Goal: Feedback & Contribution: Submit feedback/report problem

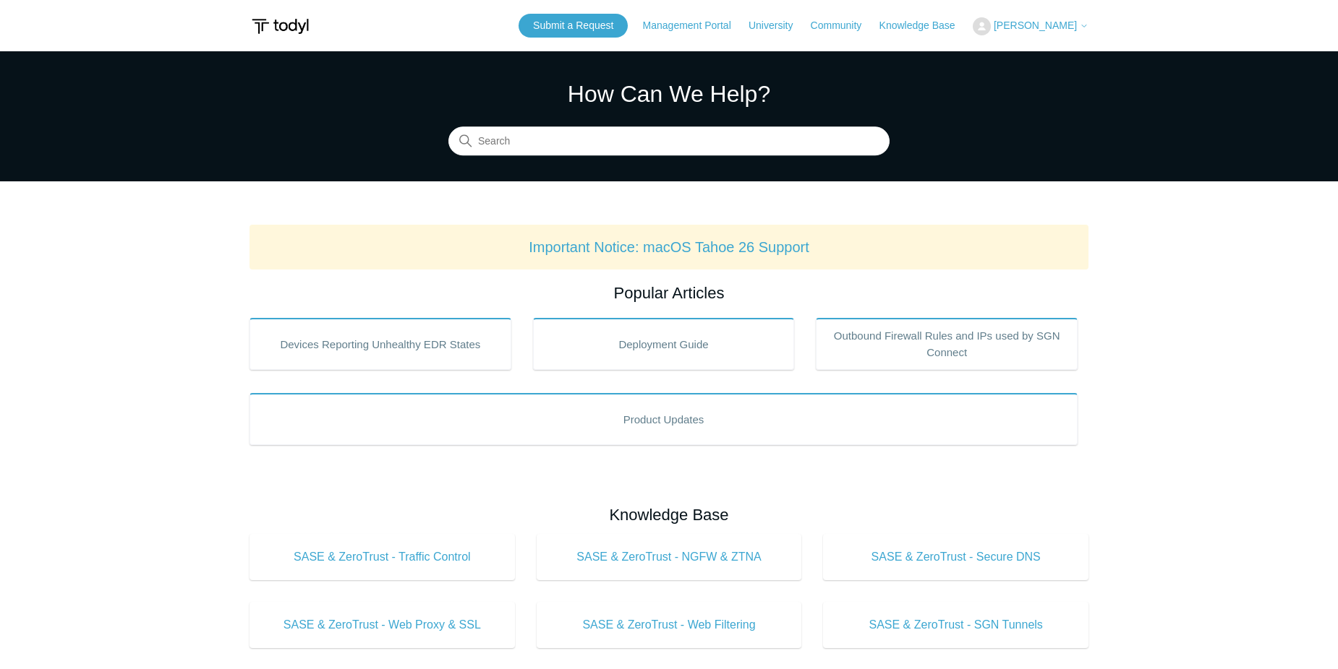
click at [1010, 27] on span "[PERSON_NAME]" at bounding box center [1034, 26] width 83 height 12
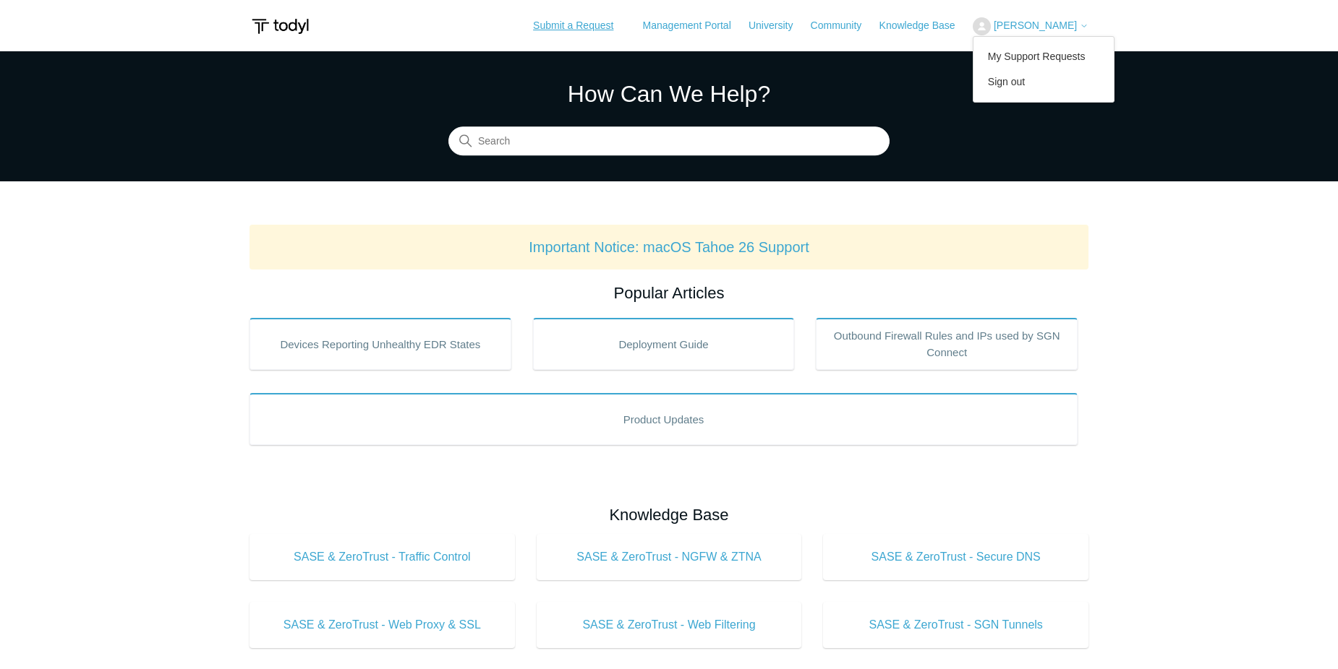
click at [598, 22] on link "Submit a Request" at bounding box center [572, 26] width 109 height 24
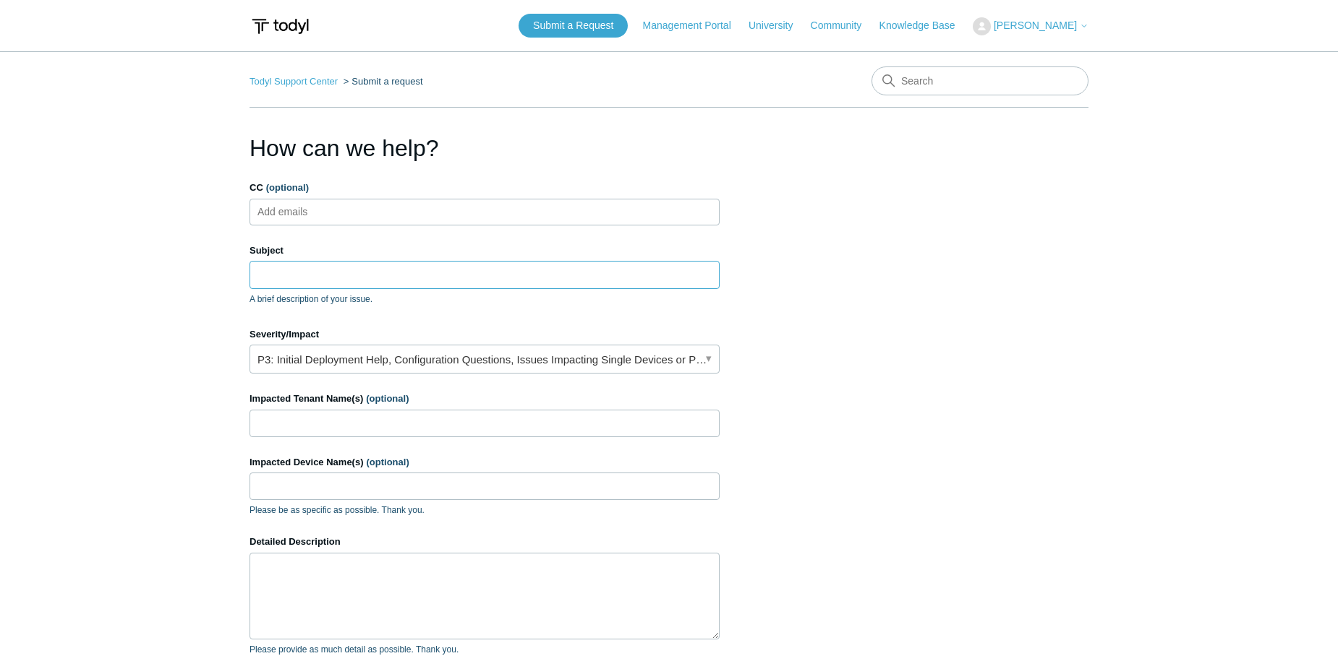
click at [291, 273] on input "Subject" at bounding box center [484, 274] width 470 height 27
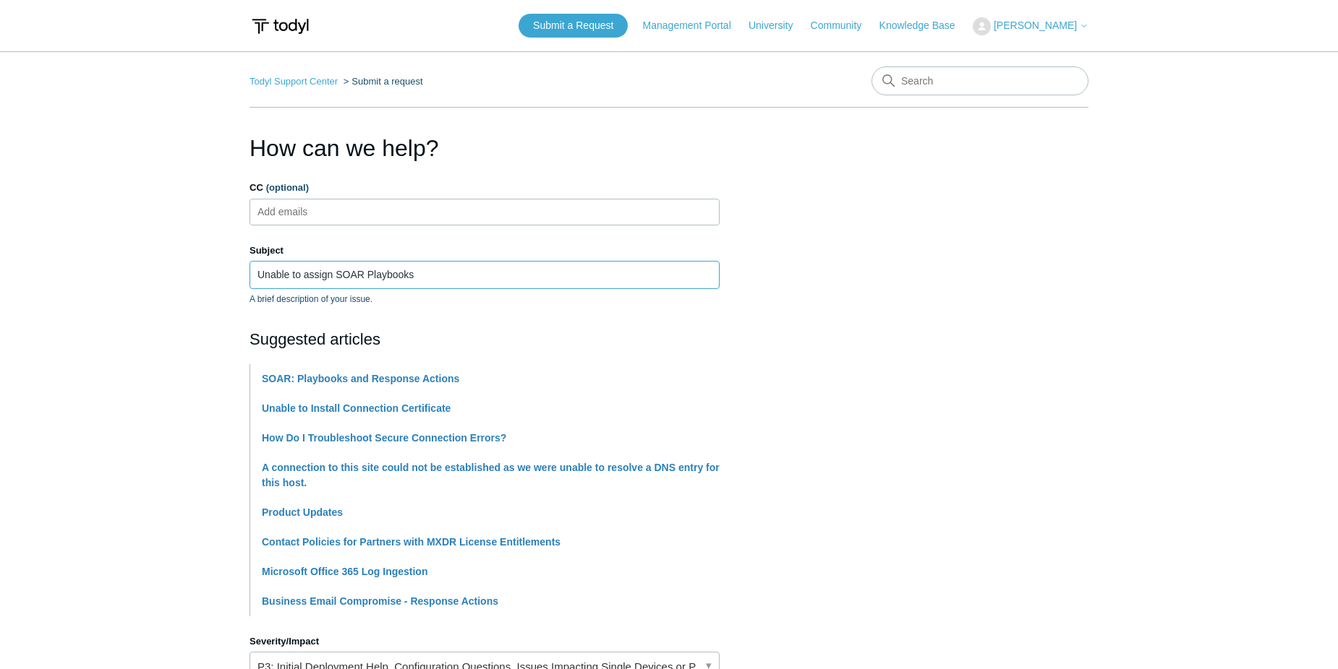
type input "Unable to assign SOAR Playbooks"
click at [310, 199] on ul "Add emails" at bounding box center [484, 212] width 470 height 27
type input "Aarona@divergeit.com"
type input "edward"
drag, startPoint x: 411, startPoint y: 209, endPoint x: 556, endPoint y: 236, distance: 147.1
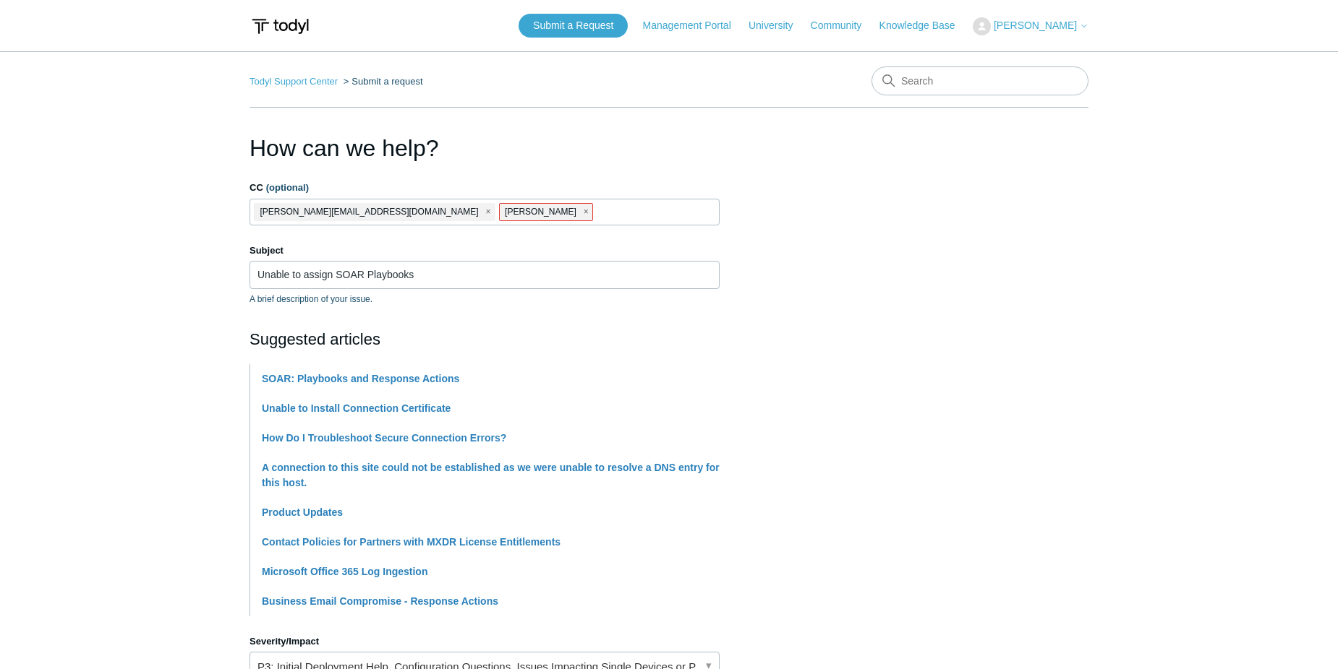
click at [583, 209] on span "close" at bounding box center [585, 212] width 5 height 17
click at [466, 213] on ul "Aarona@divergeit.com" at bounding box center [484, 212] width 470 height 27
paste input "charlesp@divergeit.com"
type input "charlesp@divergeit.com"
click at [670, 215] on input "CC (optional)" at bounding box center [688, 212] width 36 height 22
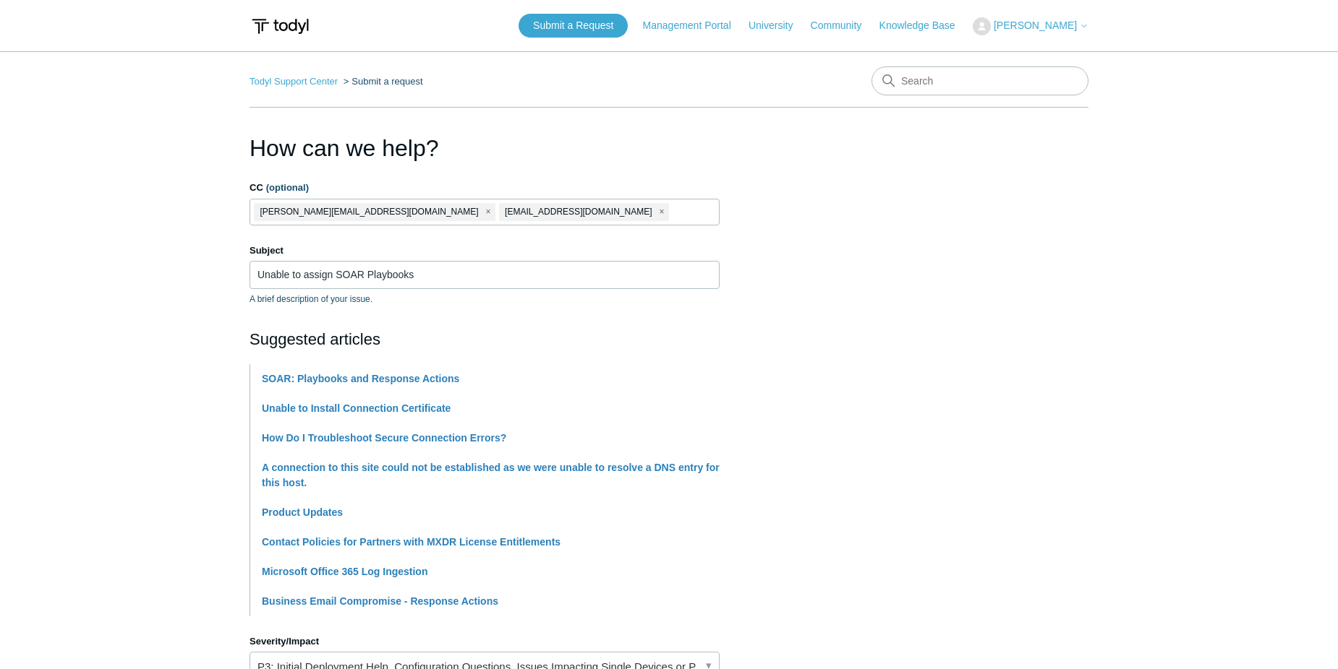
paste input "Edwardt@divergeit.com"
type input "Edwardt@divergeit.com"
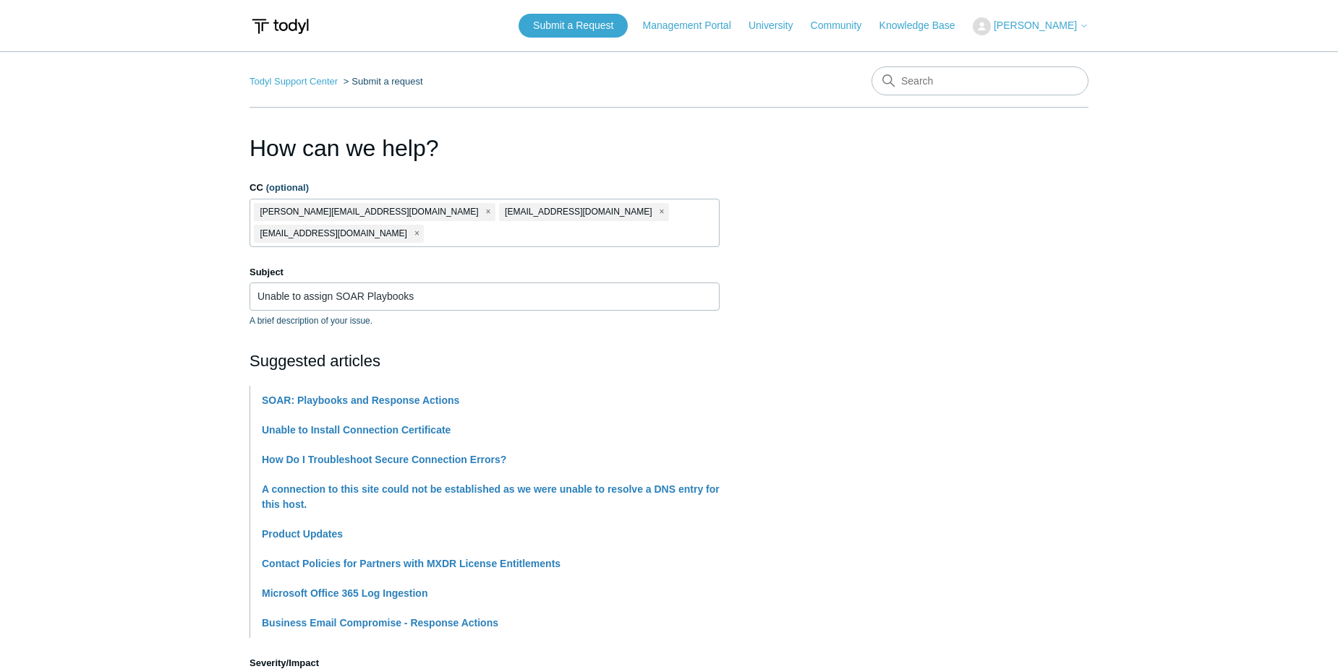
click at [461, 223] on input "CC (optional)" at bounding box center [443, 234] width 36 height 22
paste input "eliezerm@divergeit.com"
type input "eliezerm@divergeit.com"
click at [679, 362] on h2 "Suggested articles" at bounding box center [484, 361] width 470 height 24
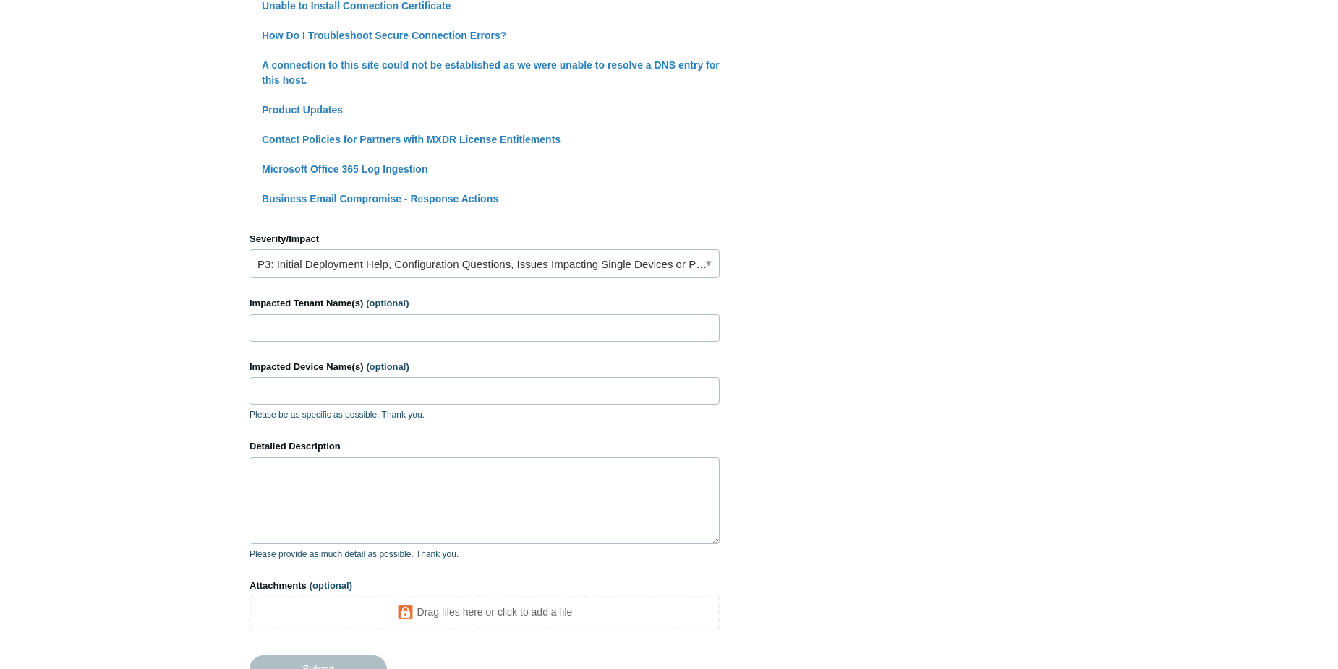
scroll to position [557, 0]
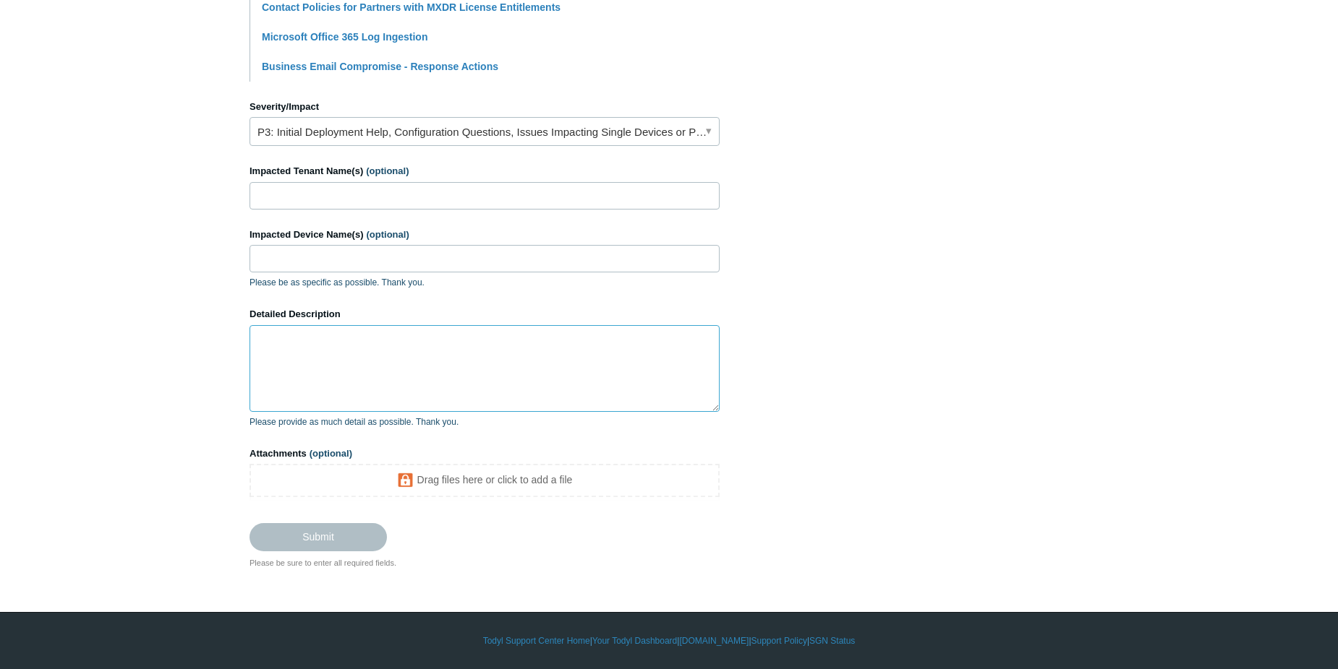
click at [335, 378] on textarea "Detailed Description" at bounding box center [484, 368] width 470 height 87
click at [341, 192] on input "Impacted Tenant Name(s) (optional)" at bounding box center [484, 195] width 470 height 27
type input "[PERSON_NAME] Corporate Law"
click at [333, 340] on textarea "Detailed Description" at bounding box center [484, 368] width 470 height 87
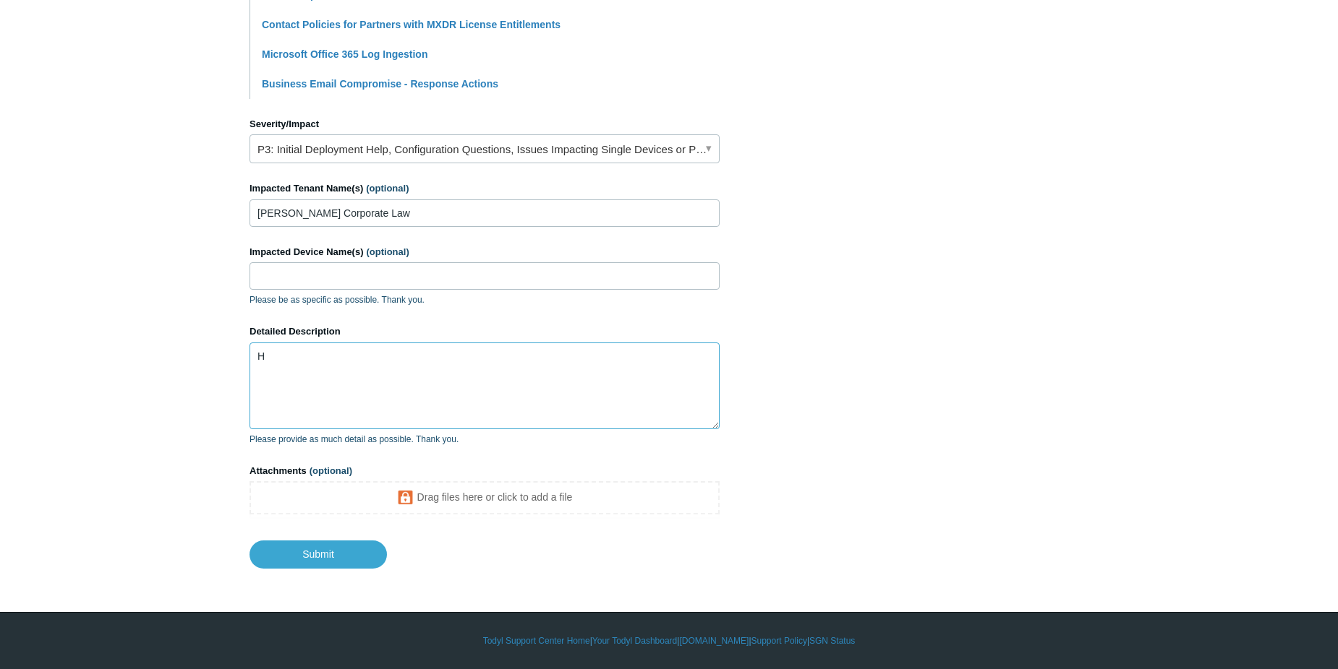
scroll to position [539, 0]
click at [602, 382] on textarea "Hello, Can you tell me what requirement we are missing to add SOAR Playbooks on…" at bounding box center [484, 386] width 470 height 87
click at [654, 378] on textarea "Hello, Can you tell me what requirement we are missing to add SOAR Playbooks to…" at bounding box center [484, 386] width 470 height 87
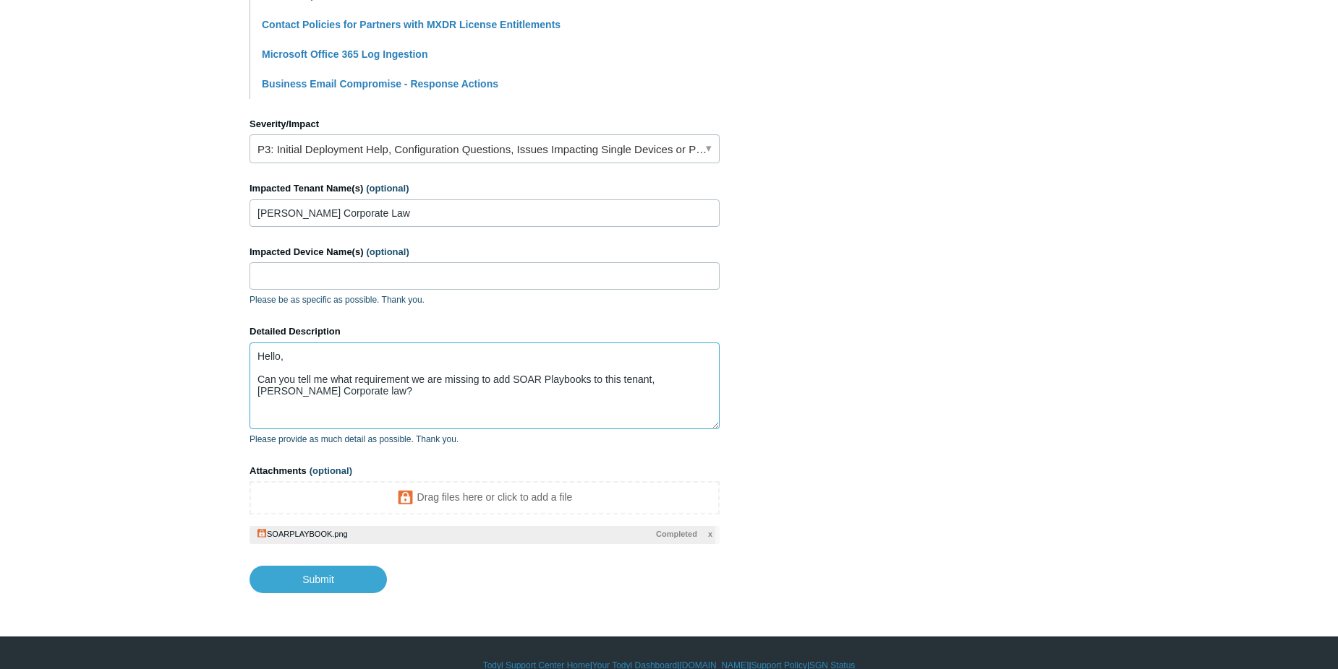
click at [320, 389] on textarea "Hello, Can you tell me what requirement we are missing to add SOAR Playbooks to…" at bounding box center [484, 386] width 470 height 87
click at [312, 394] on textarea "Hello, Can you tell me what requirement we are missing to add SOAR Playbooks to…" at bounding box center [484, 386] width 470 height 87
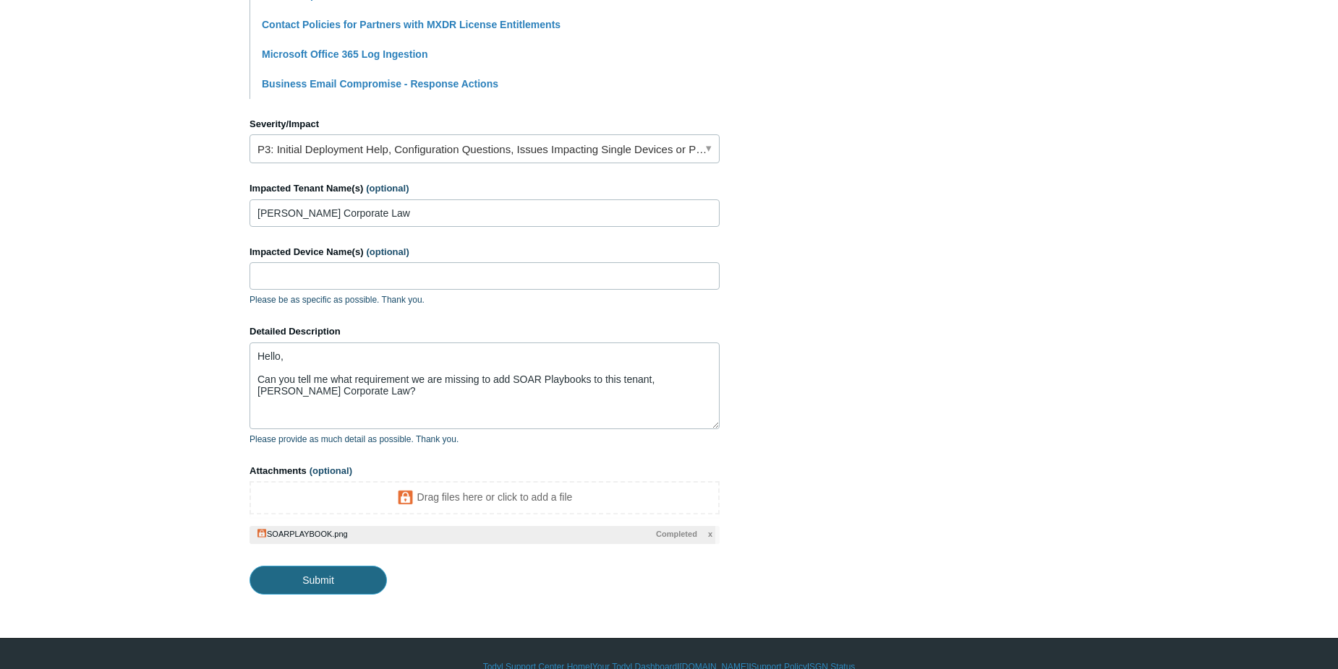
click at [324, 589] on input "Submit" at bounding box center [317, 580] width 137 height 29
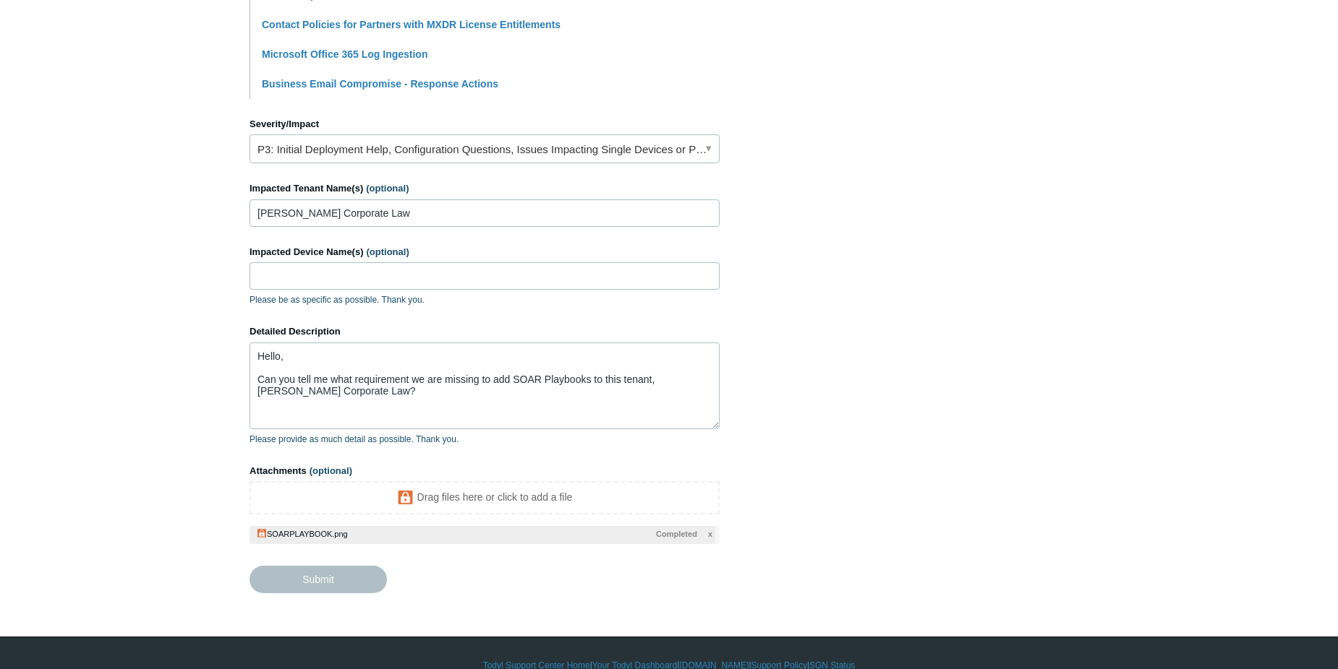
type textarea "Hello, Can you tell me what requirement we are missing to add SOAR Playbooks to…"
